Goal: Information Seeking & Learning: Check status

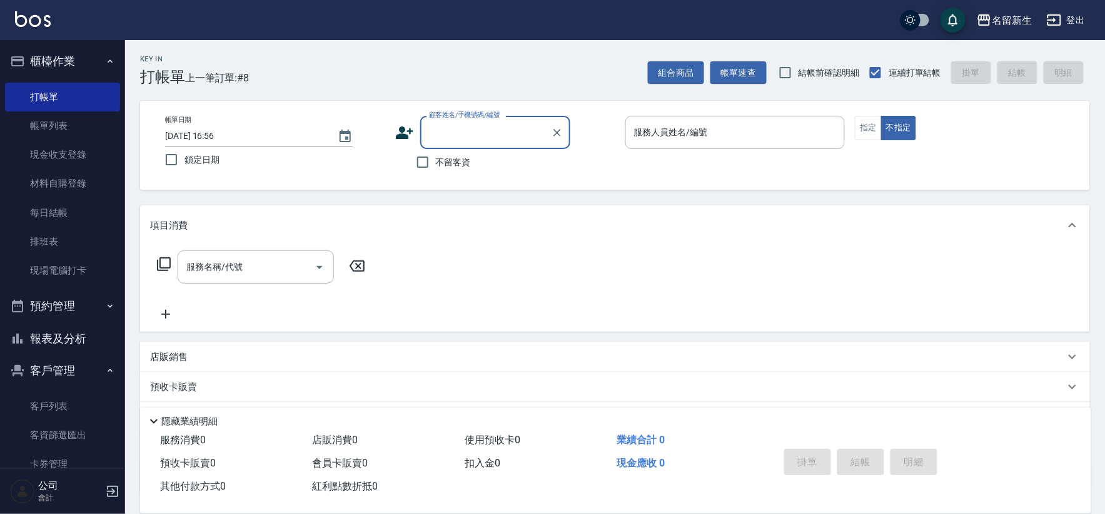
click at [497, 133] on input "顧客姓名/手機號碼/編號" at bounding box center [486, 132] width 120 height 22
type input "2337"
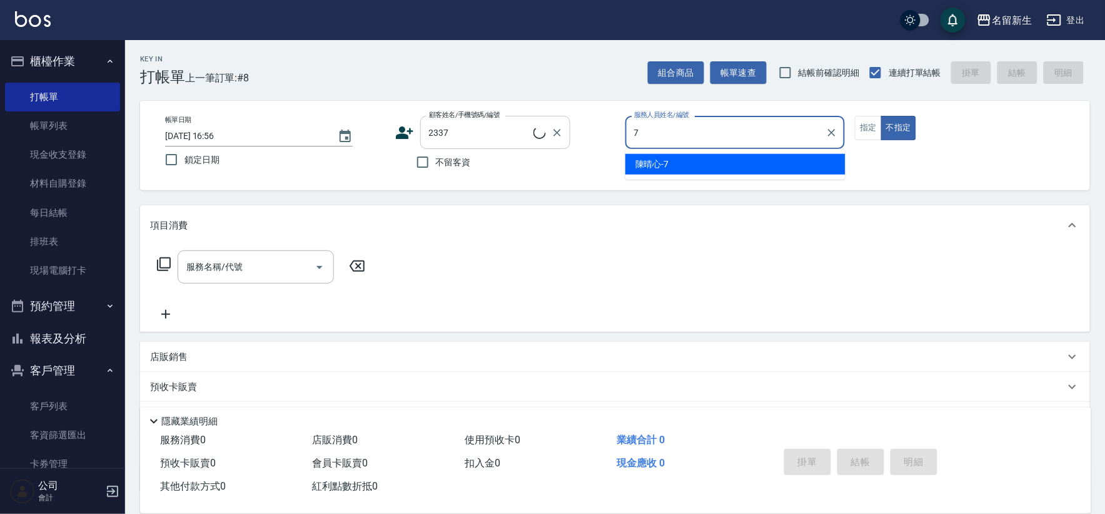
type input "7"
type button "false"
type input "[PERSON_NAME]-7"
type input "[PERSON_NAME]/0906857116/2337"
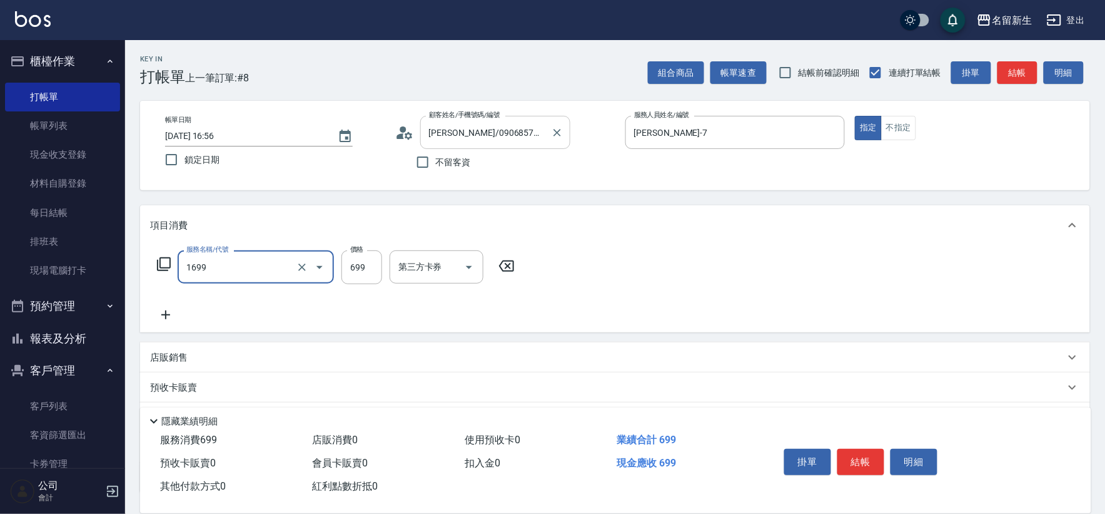
type input "冰鎮洗髮699(1699)"
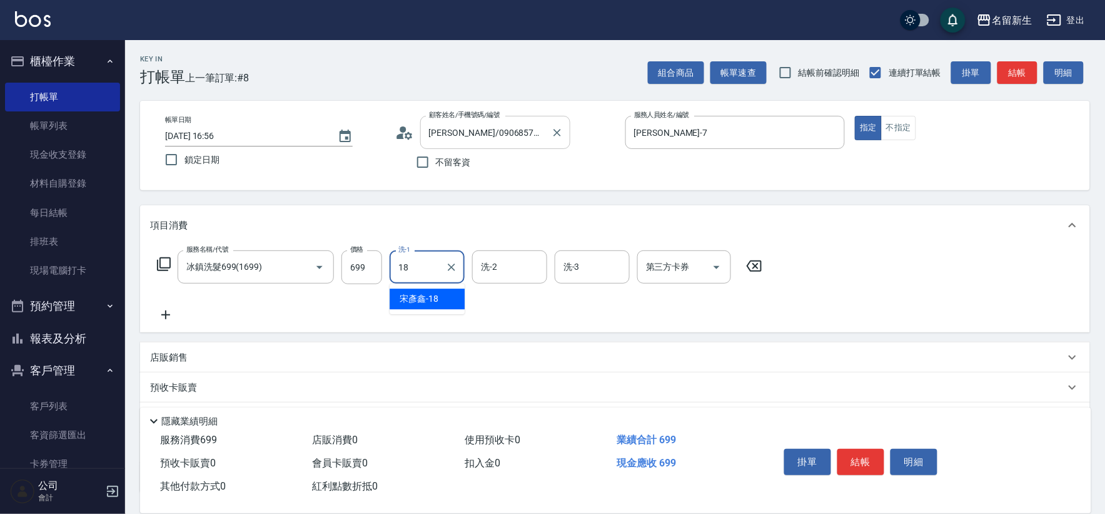
type input "[PERSON_NAME]-18"
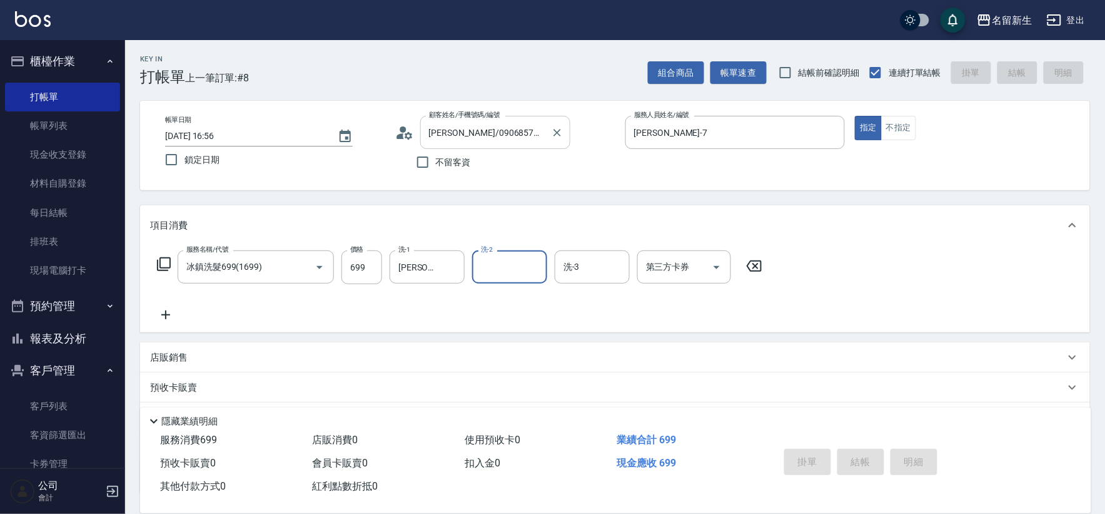
type input "[DATE] 18:29"
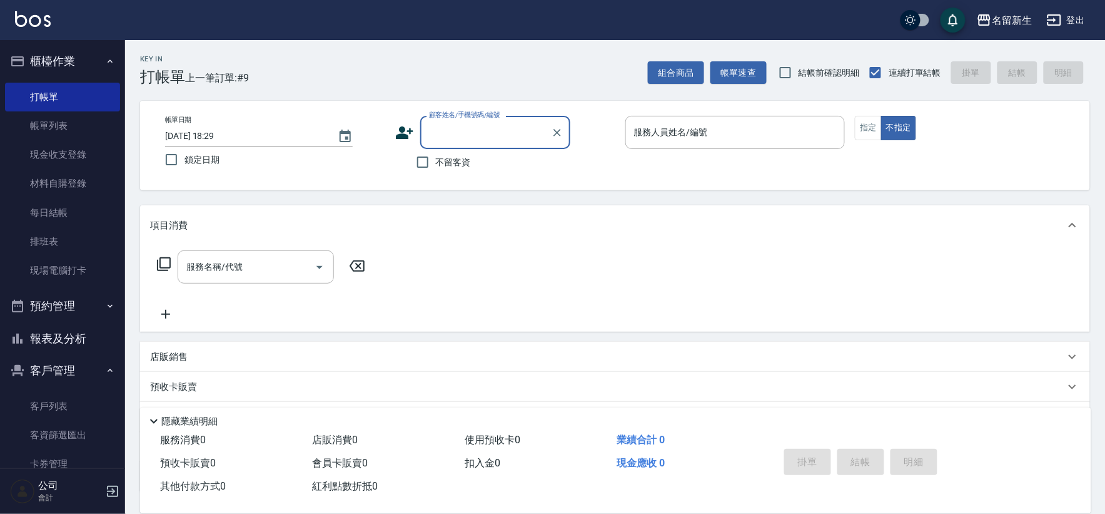
click at [497, 133] on input "顧客姓名/手機號碼/編號" at bounding box center [486, 132] width 120 height 22
type input "5728"
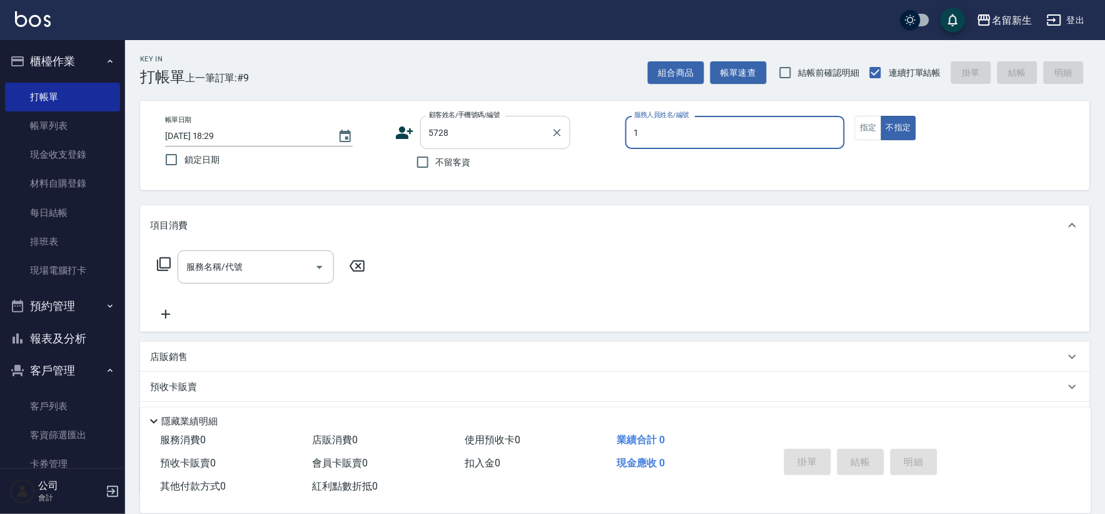
type input "[PERSON_NAME]-1"
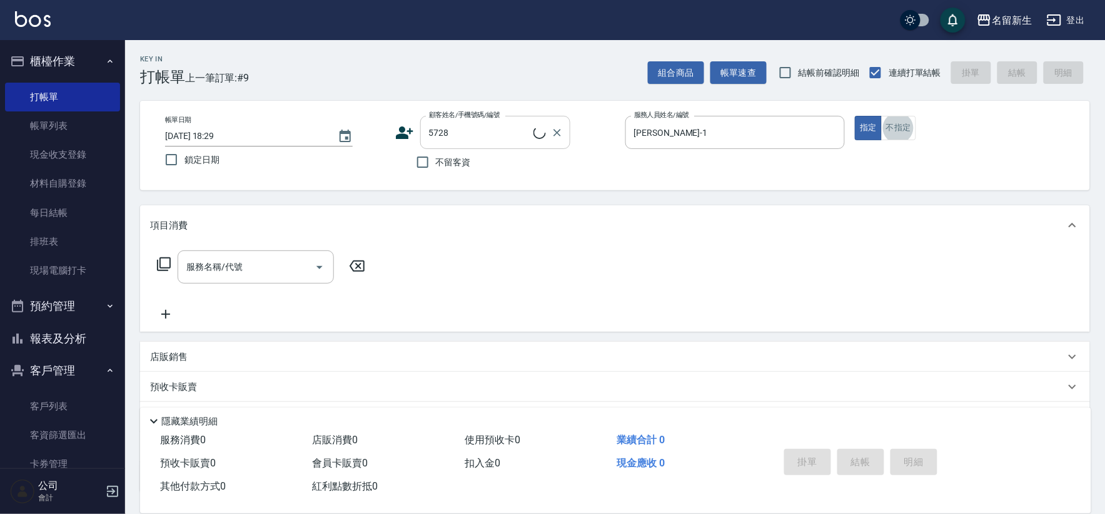
type input "1"
type input "[PERSON_NAME]/0938033125/5728"
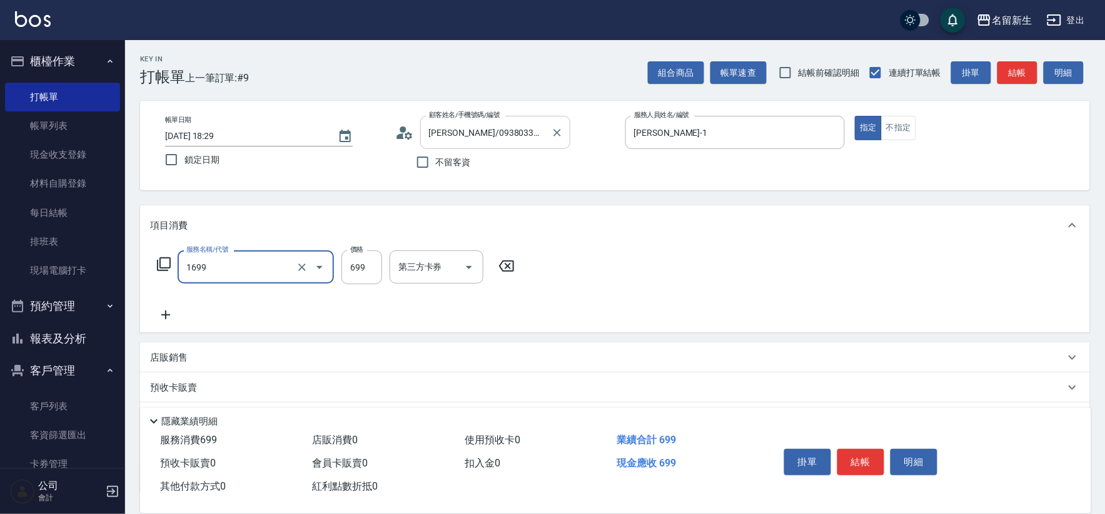
type input "冰鎮洗髮699(1699)"
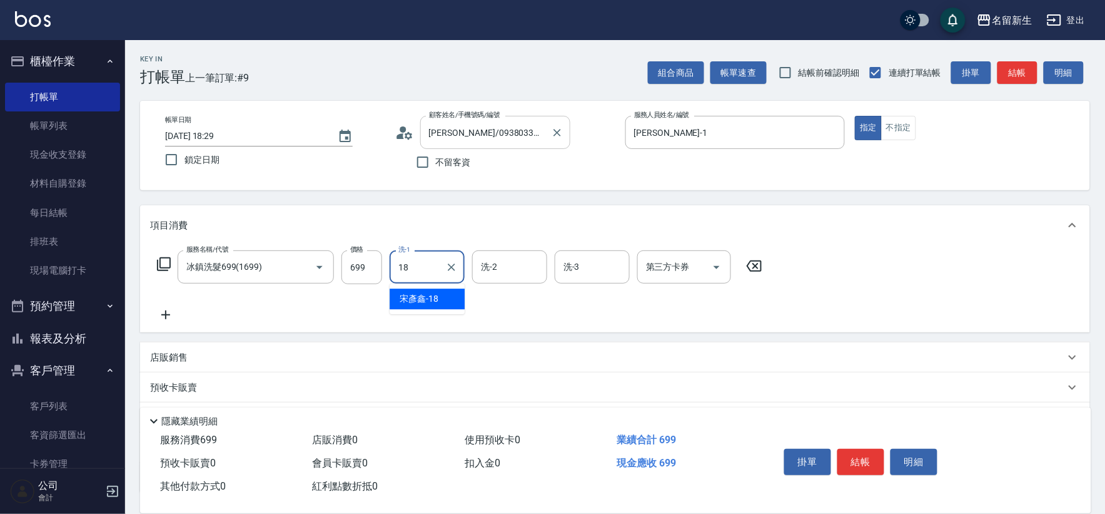
type input "[PERSON_NAME]-18"
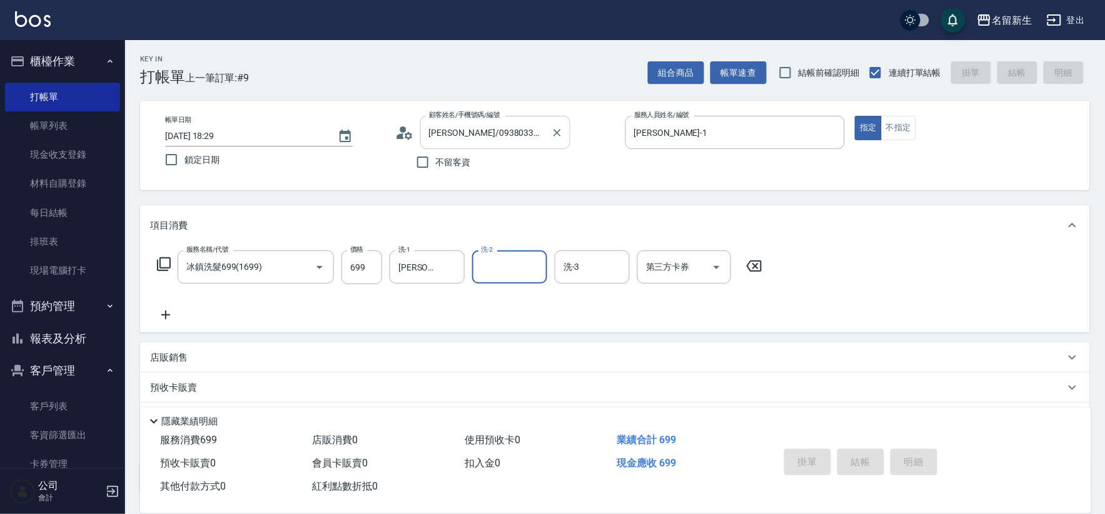
type input "[DATE] 18:30"
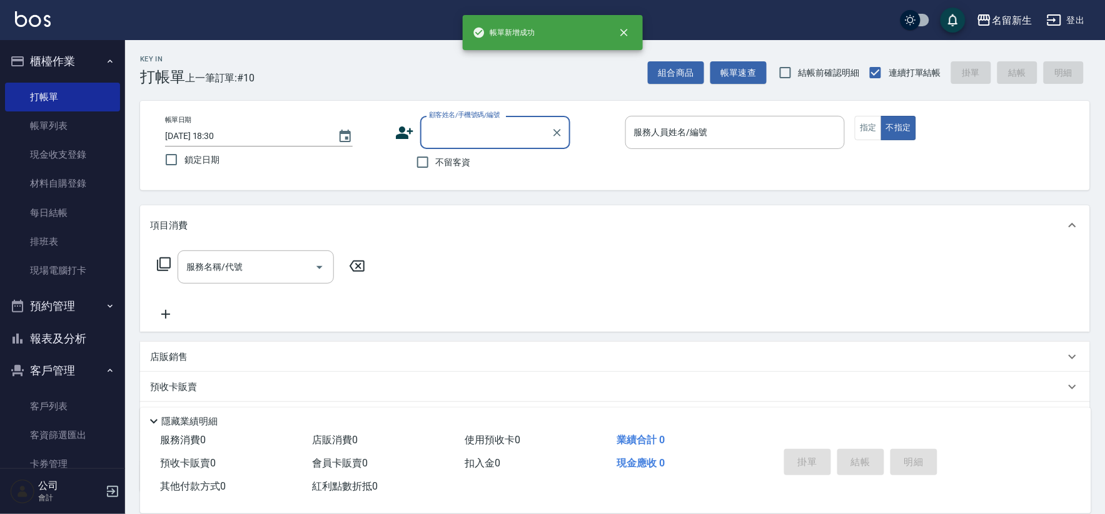
click at [109, 327] on button "報表及分析" at bounding box center [62, 338] width 115 height 33
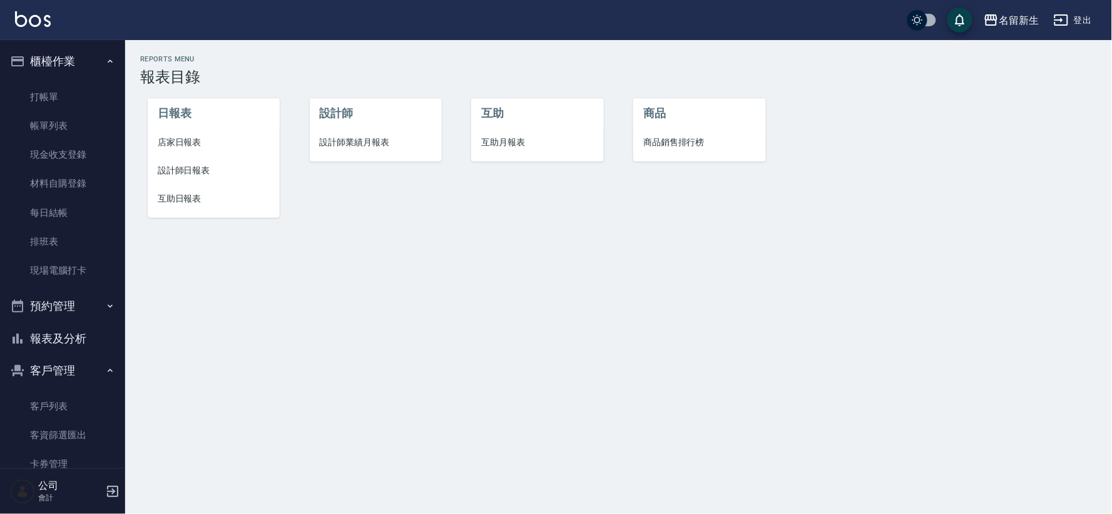
click at [378, 136] on span "設計師業績月報表" at bounding box center [376, 142] width 112 height 13
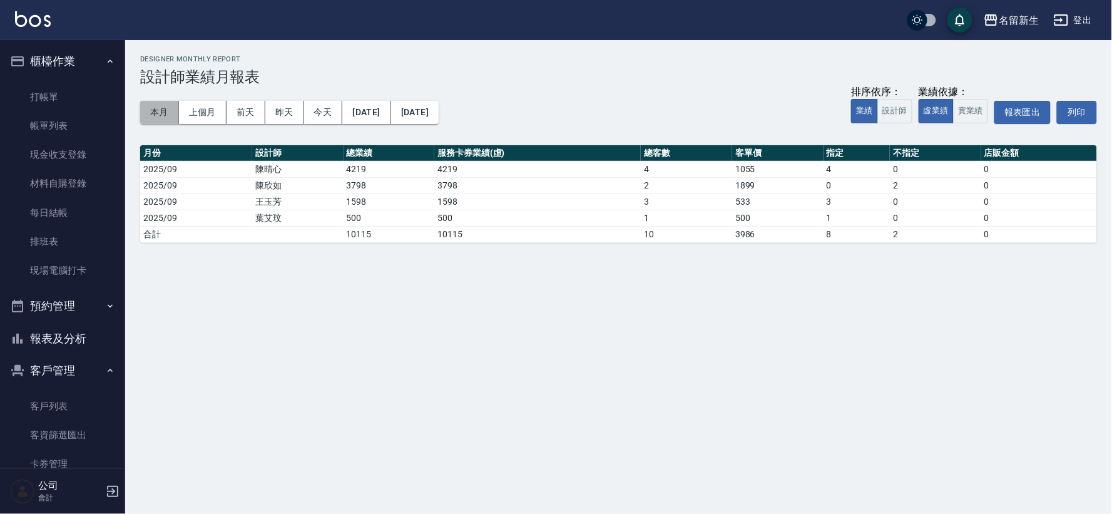
click at [163, 113] on button "本月" at bounding box center [159, 112] width 39 height 23
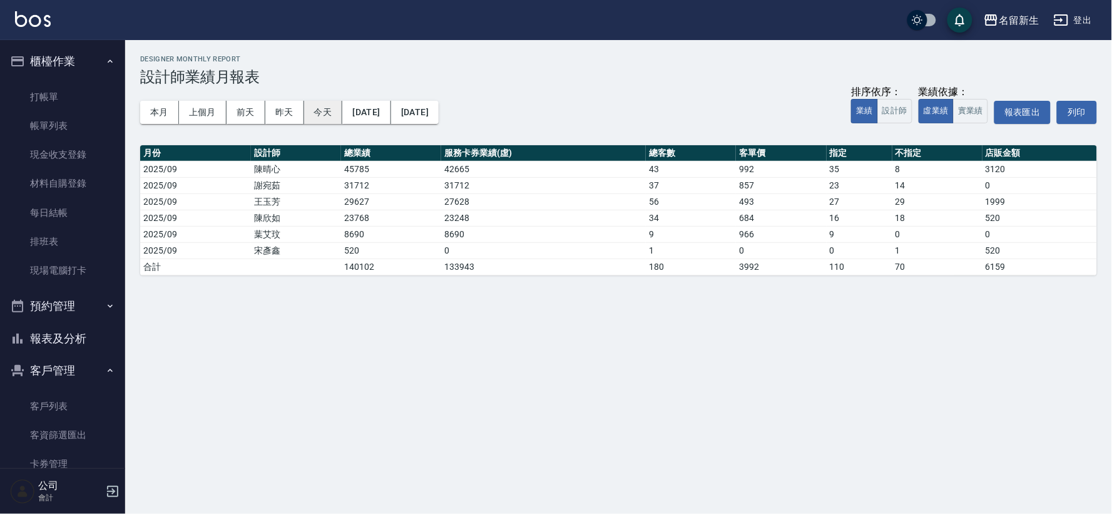
click at [313, 109] on button "今天" at bounding box center [323, 112] width 39 height 23
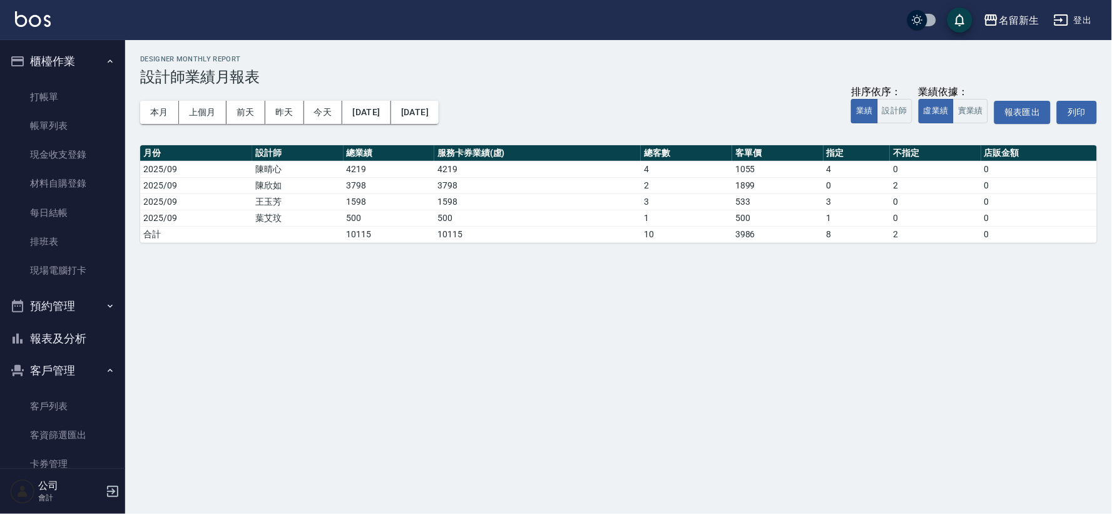
click at [139, 96] on div "名留新生 [DATE] - [DATE] 設計師業績月報表 列印時間： [DATE][PHONE_NUMBER]:30 Designer Monthly Re…" at bounding box center [618, 149] width 986 height 218
click at [160, 114] on button "本月" at bounding box center [159, 112] width 39 height 23
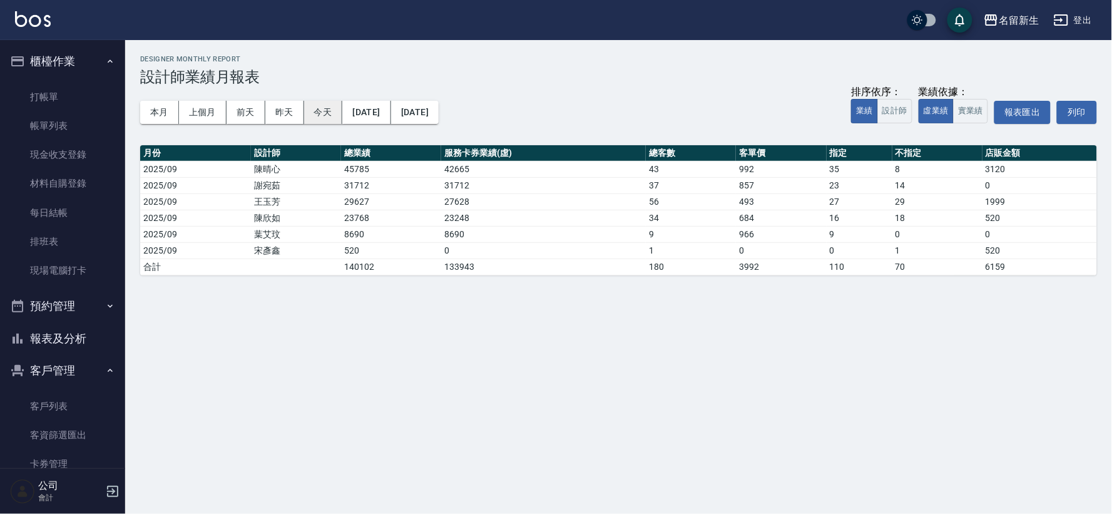
click at [310, 111] on button "今天" at bounding box center [323, 112] width 39 height 23
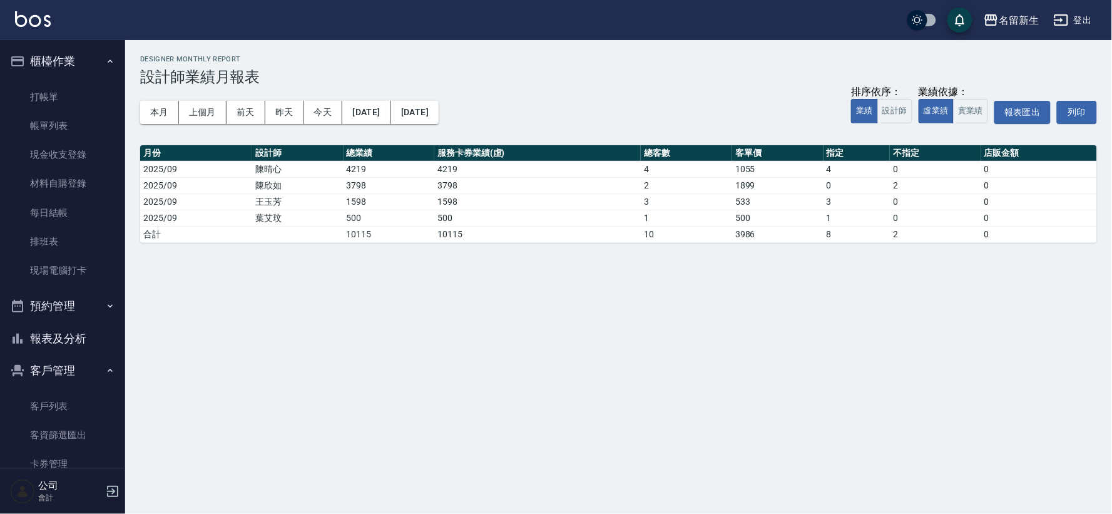
click at [19, 335] on icon "button" at bounding box center [17, 338] width 15 height 15
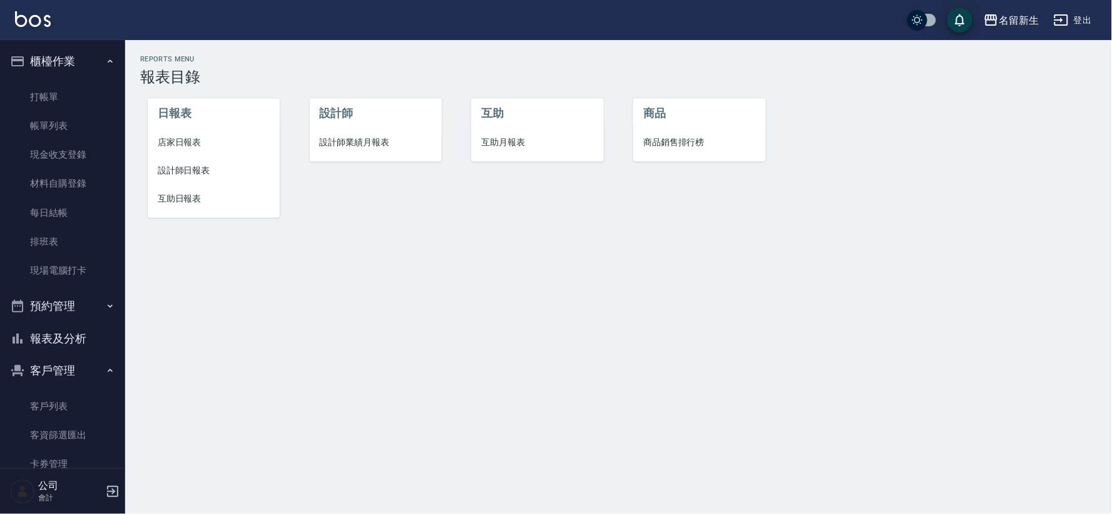
click at [357, 145] on span "設計師業績月報表" at bounding box center [376, 142] width 112 height 13
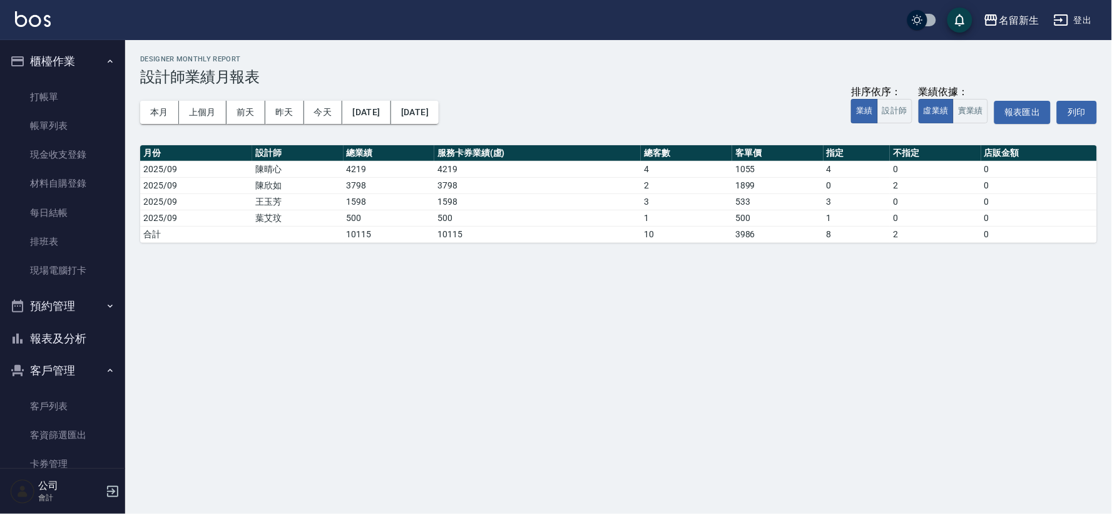
click at [73, 338] on button "報表及分析" at bounding box center [62, 338] width 115 height 33
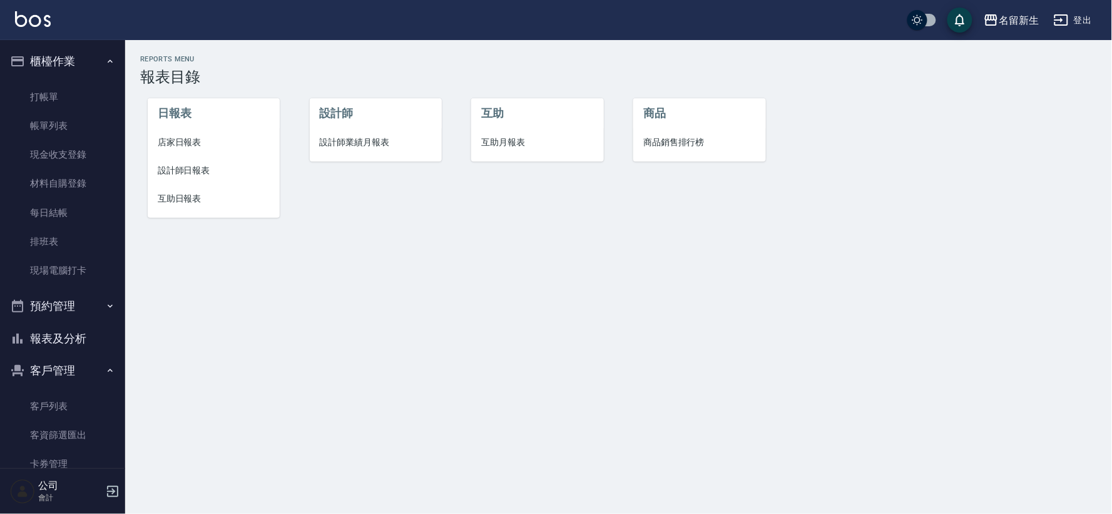
click at [209, 156] on li "設計師日報表" at bounding box center [214, 170] width 132 height 28
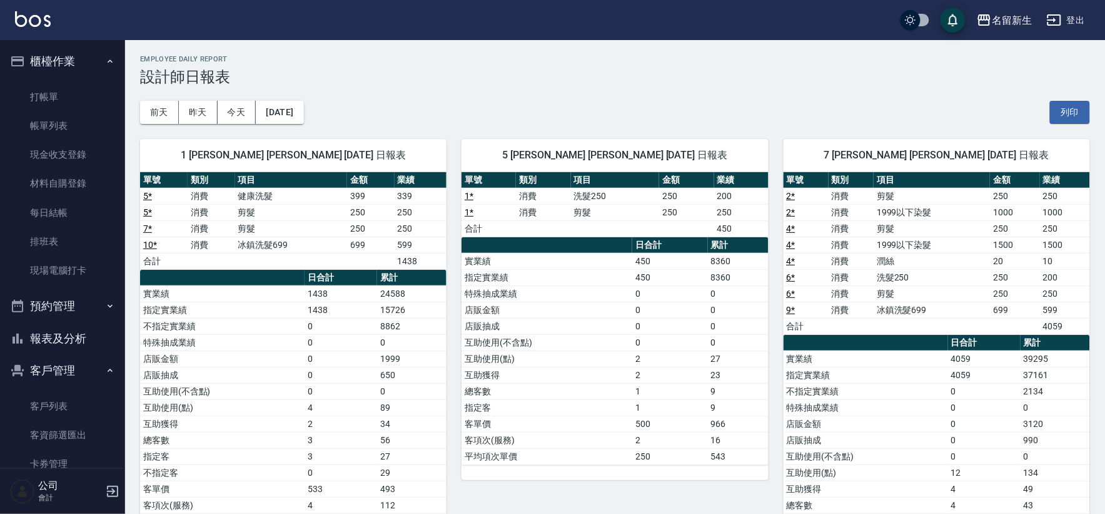
click at [88, 335] on button "報表及分析" at bounding box center [62, 338] width 115 height 33
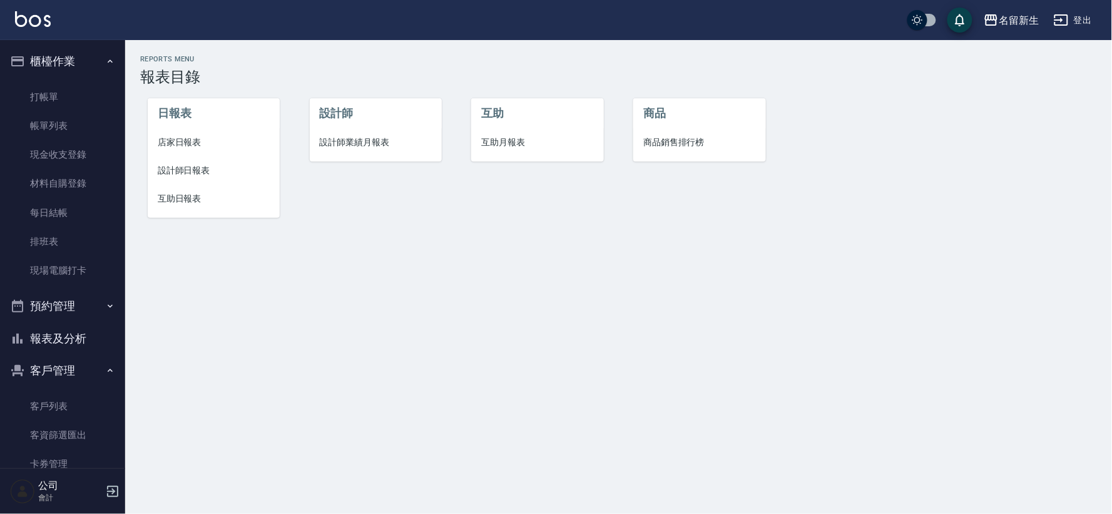
click at [343, 144] on span "設計師業績月報表" at bounding box center [376, 142] width 112 height 13
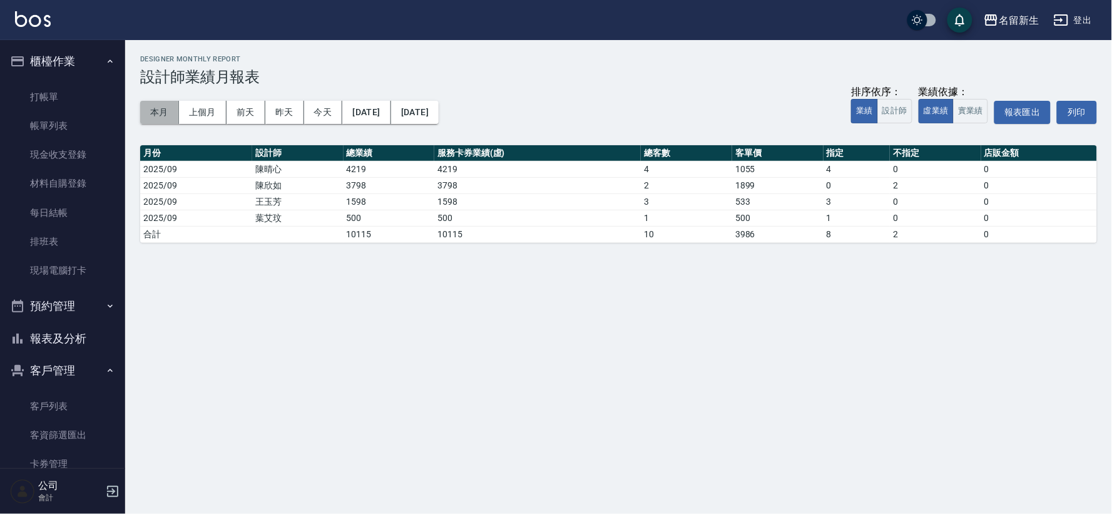
click at [163, 102] on button "本月" at bounding box center [159, 112] width 39 height 23
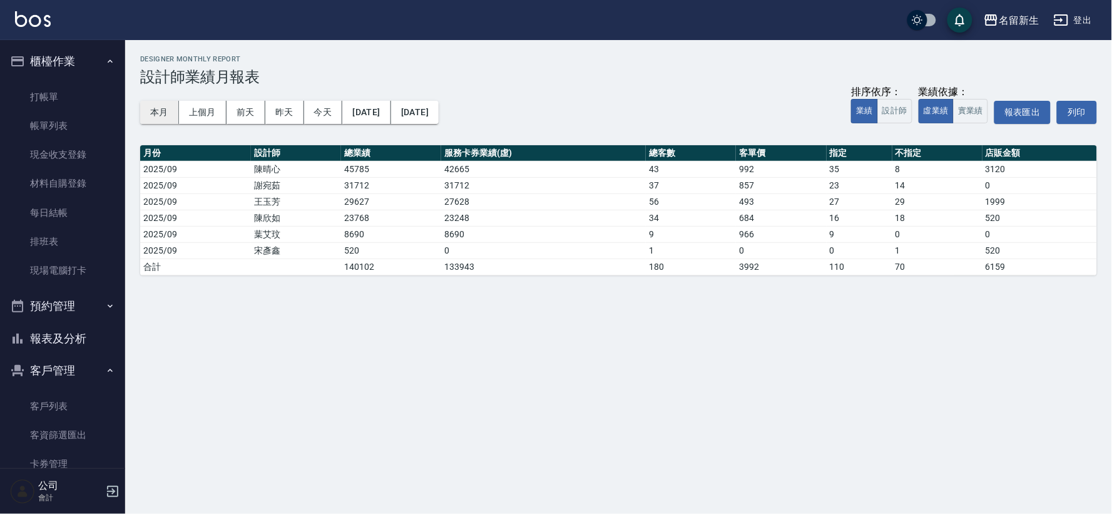
click at [168, 108] on button "本月" at bounding box center [159, 112] width 39 height 23
drag, startPoint x: 1111, startPoint y: 510, endPoint x: 1111, endPoint y: 536, distance: 26.3
click at [1105, 513] on html "名留新生 登出 櫃檯作業 打帳單 帳單列表 現金收支登錄 材料自購登錄 每日結帳 排班表 現場電腦打卡 預約管理 預約管理 單日預約紀錄 單週預約紀錄 報表及…" at bounding box center [556, 257] width 1112 height 514
click at [811, 80] on h3 "設計師業績月報表" at bounding box center [618, 77] width 956 height 18
